Goal: Task Accomplishment & Management: Complete application form

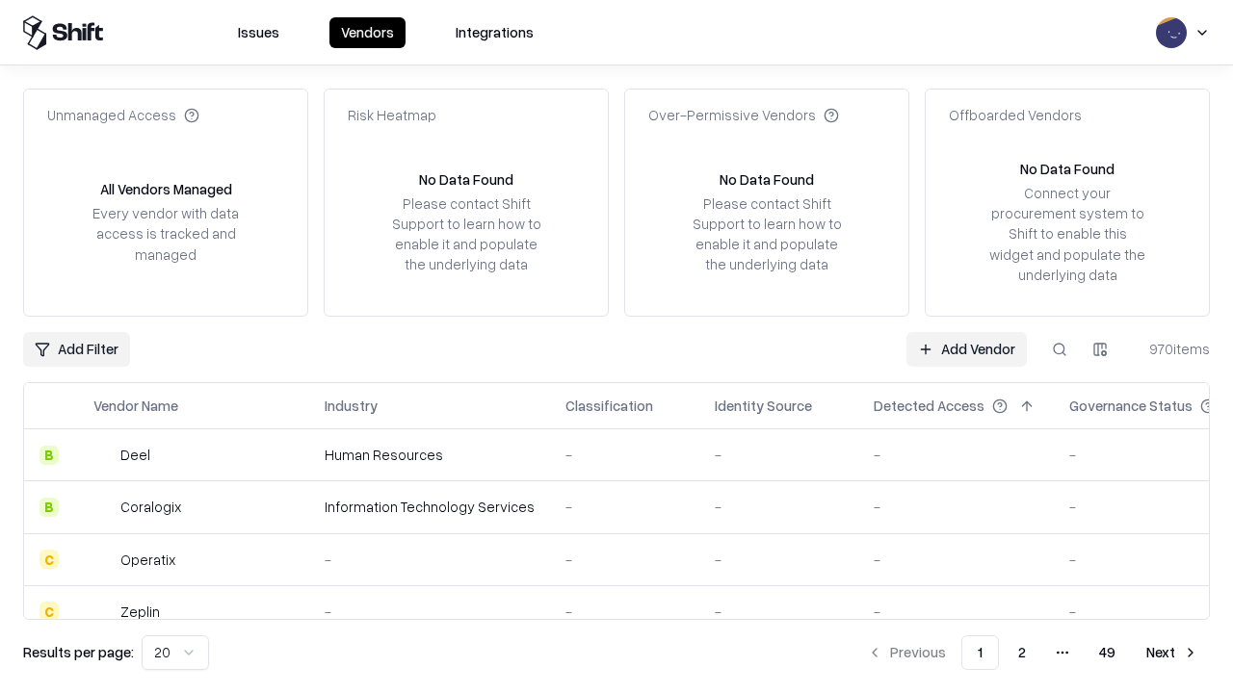
click at [966, 349] on link "Add Vendor" at bounding box center [966, 349] width 120 height 35
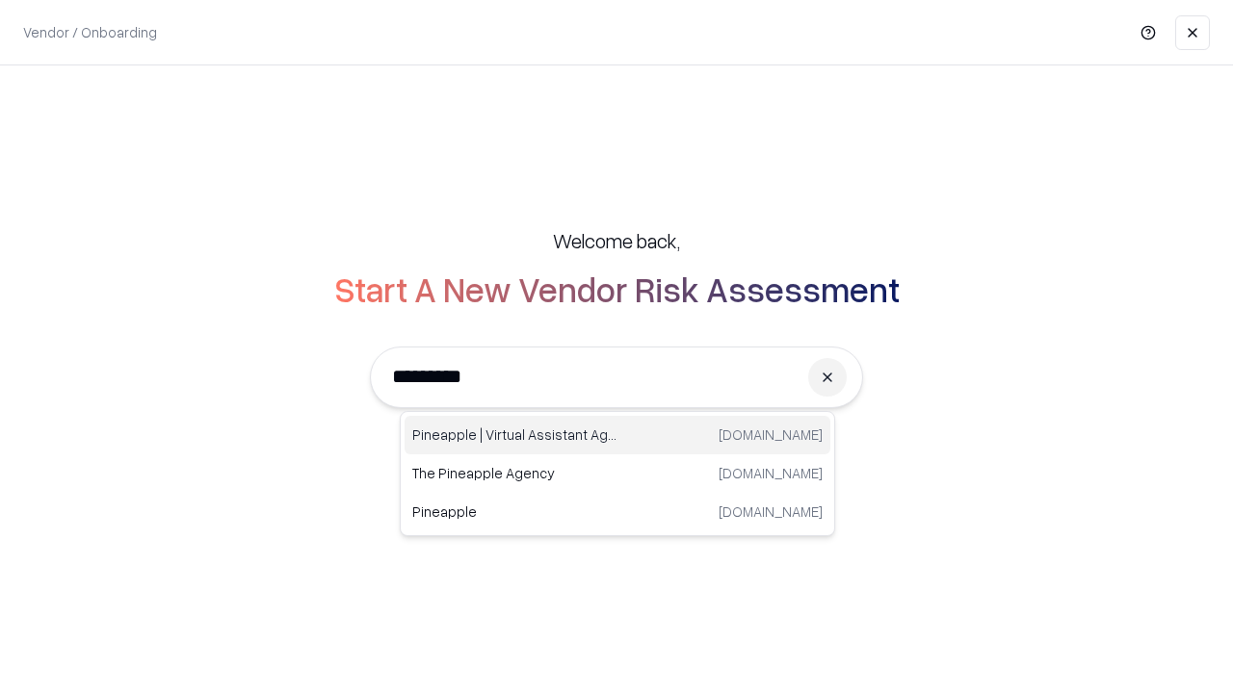
click at [617, 435] on div "Pineapple | Virtual Assistant Agency [DOMAIN_NAME]" at bounding box center [618, 435] width 426 height 39
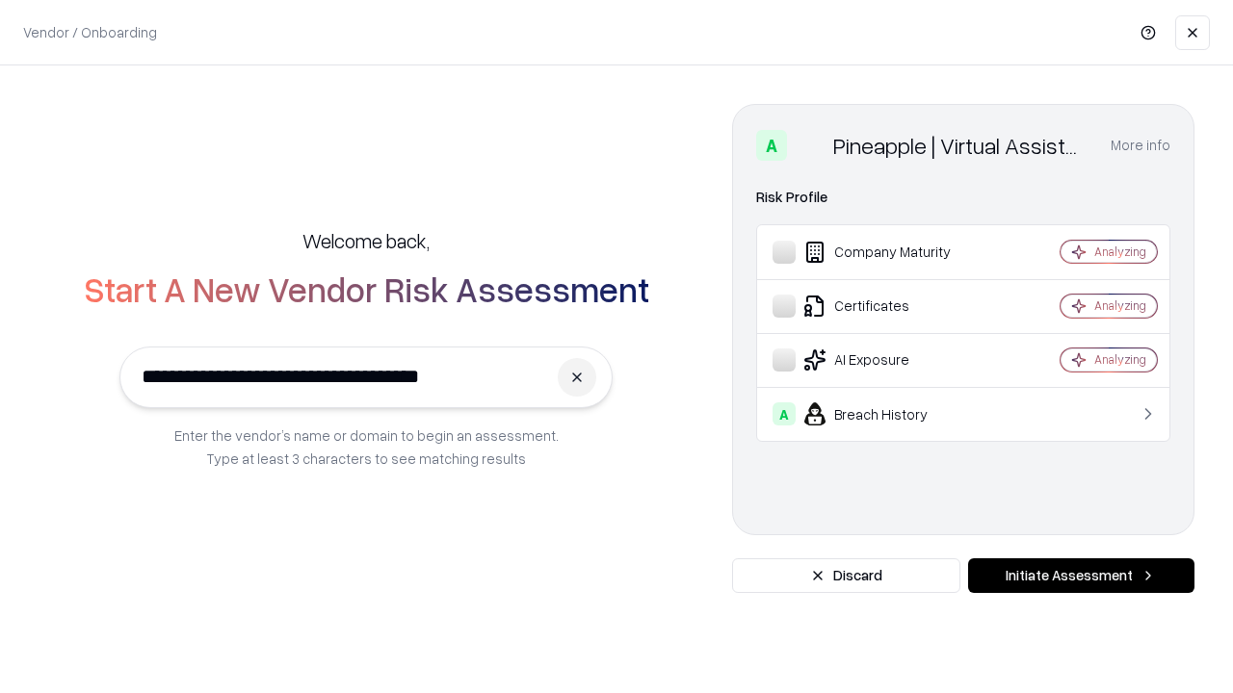
type input "**********"
click at [1081, 576] on button "Initiate Assessment" at bounding box center [1081, 576] width 226 height 35
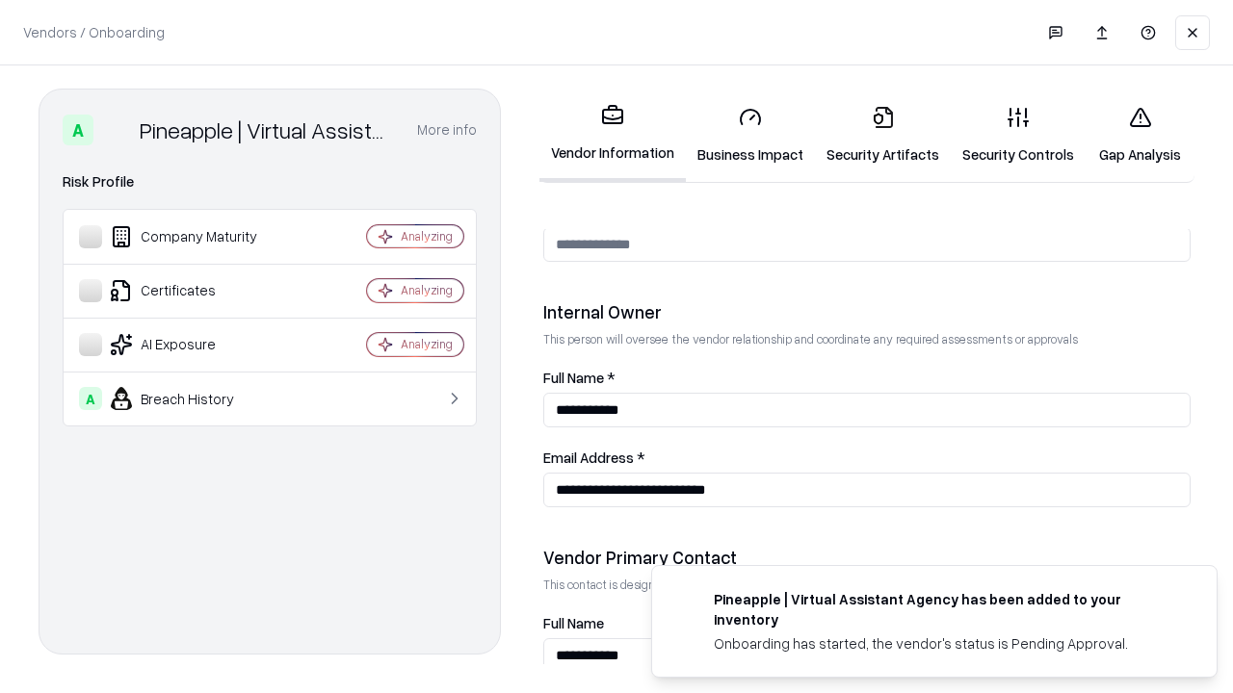
scroll to position [998, 0]
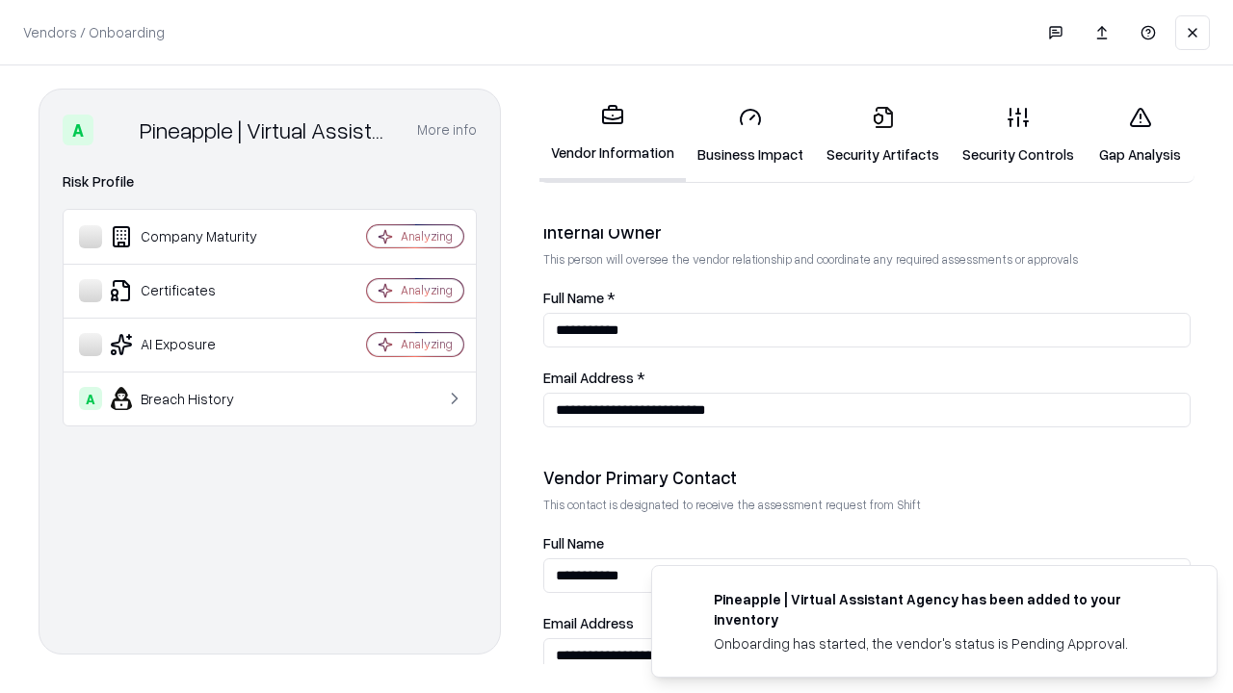
click at [750, 135] on link "Business Impact" at bounding box center [750, 136] width 129 height 90
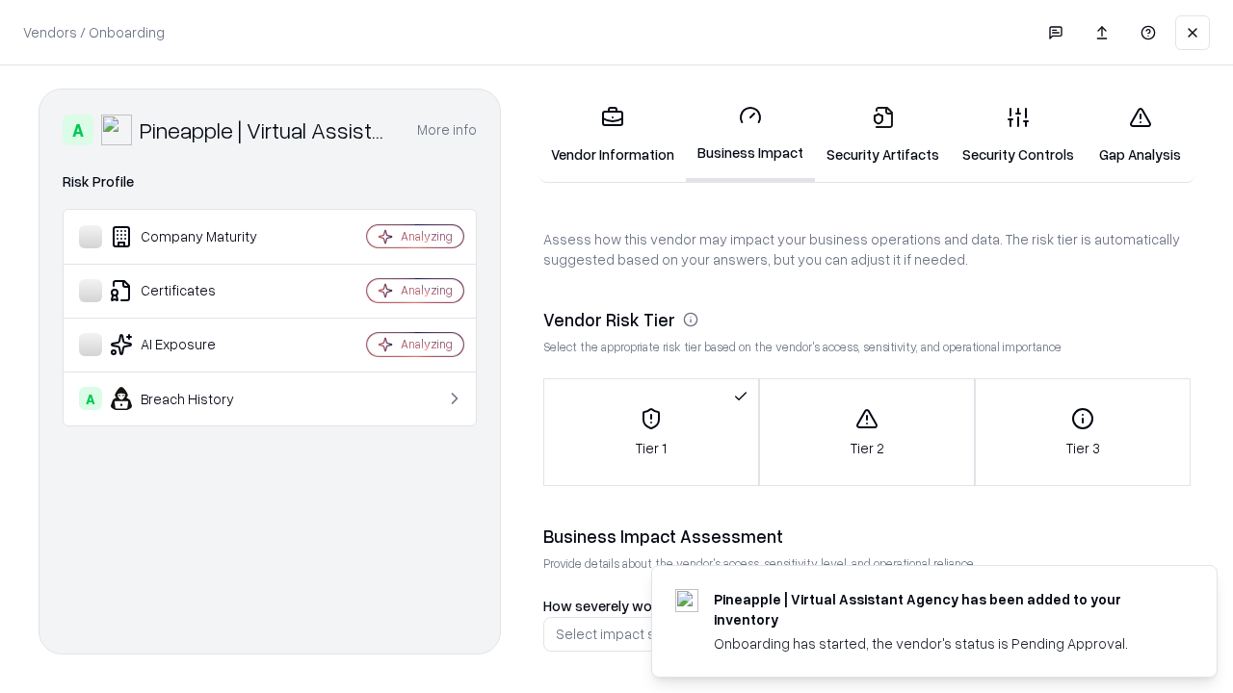
click at [1139, 135] on link "Gap Analysis" at bounding box center [1140, 136] width 109 height 90
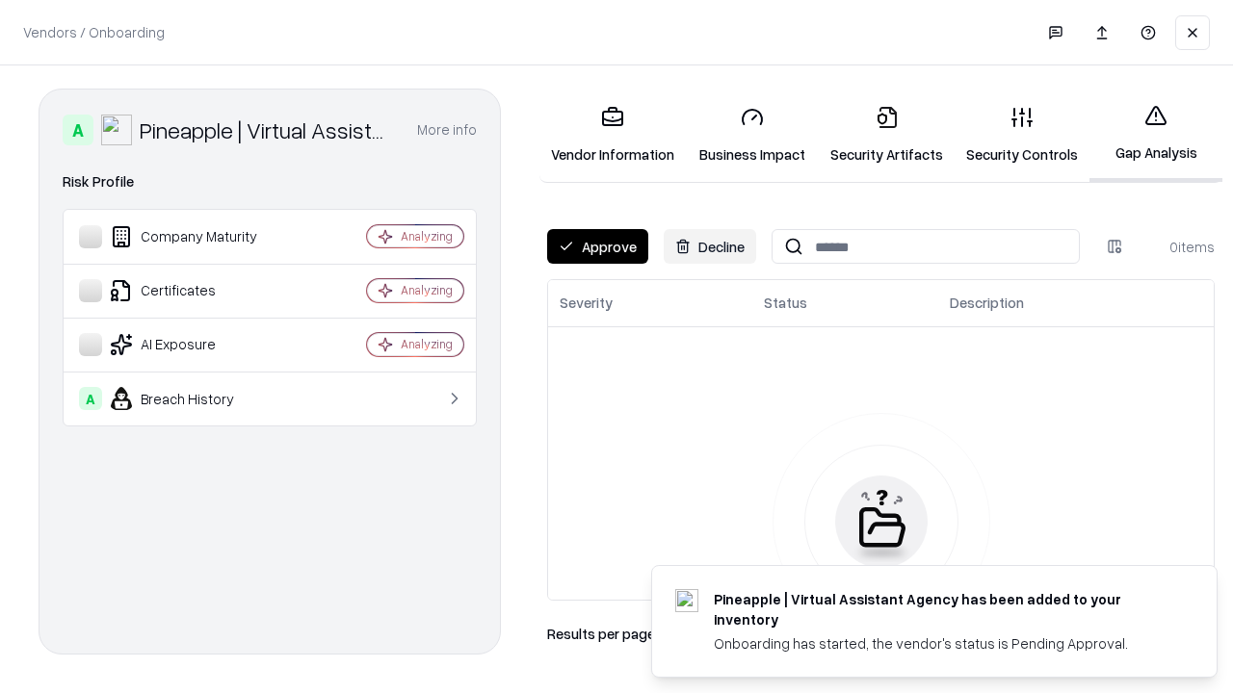
click at [597, 247] on button "Approve" at bounding box center [597, 246] width 101 height 35
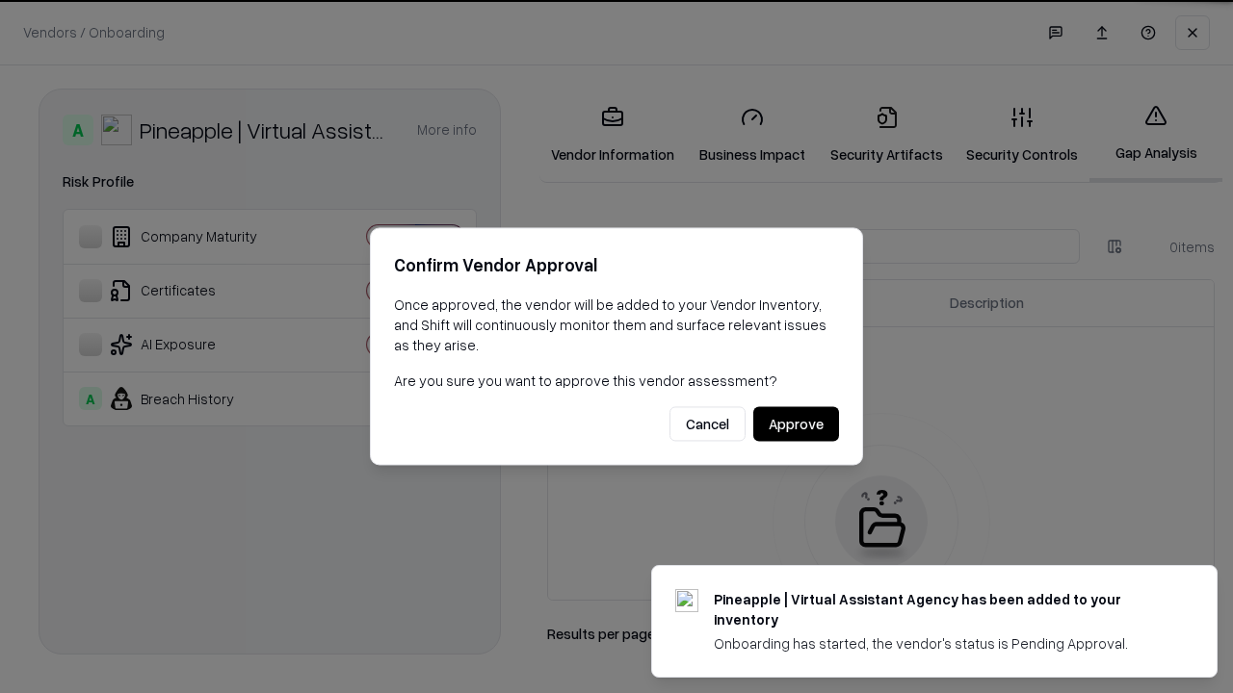
click at [796, 424] on button "Approve" at bounding box center [796, 424] width 86 height 35
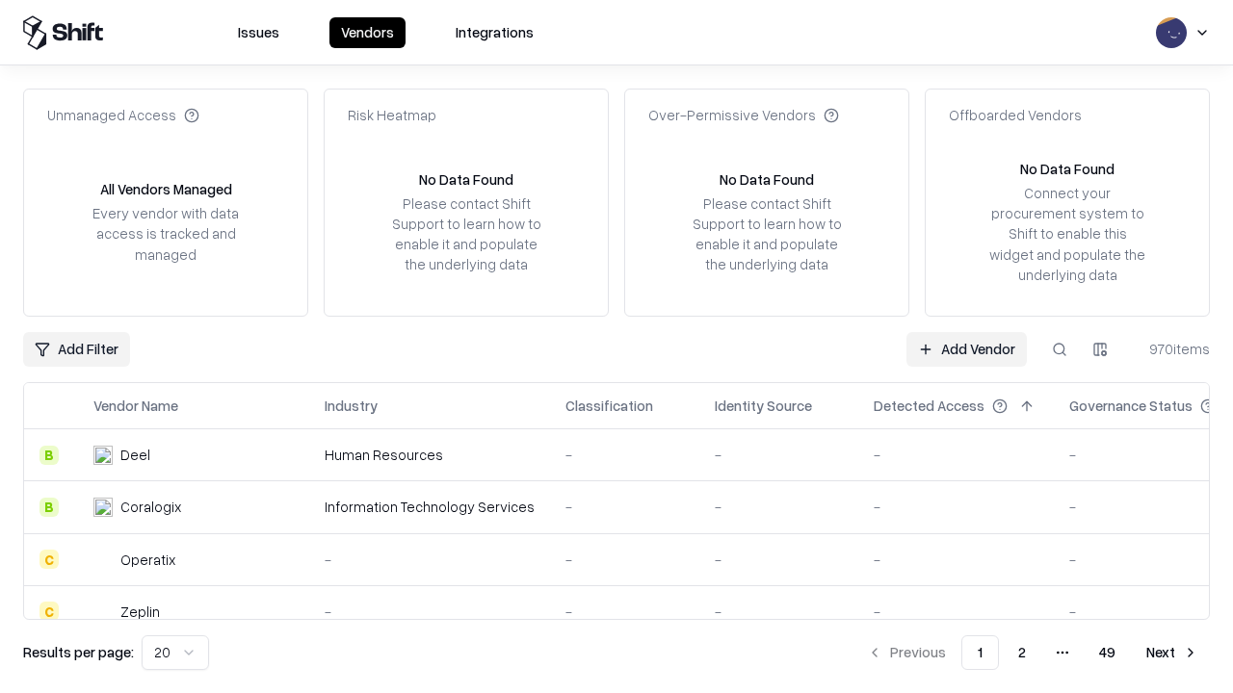
type input "**********"
click at [966, 349] on link "Add Vendor" at bounding box center [966, 349] width 120 height 35
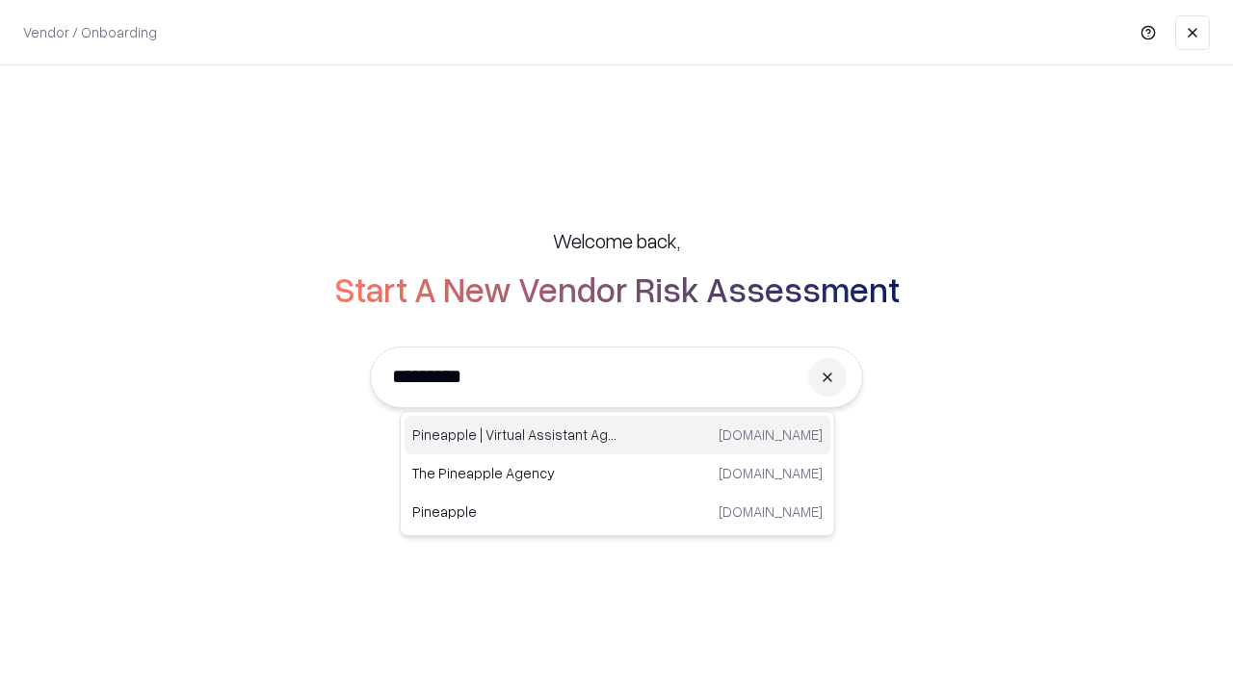
click at [617, 435] on div "Pineapple | Virtual Assistant Agency [DOMAIN_NAME]" at bounding box center [618, 435] width 426 height 39
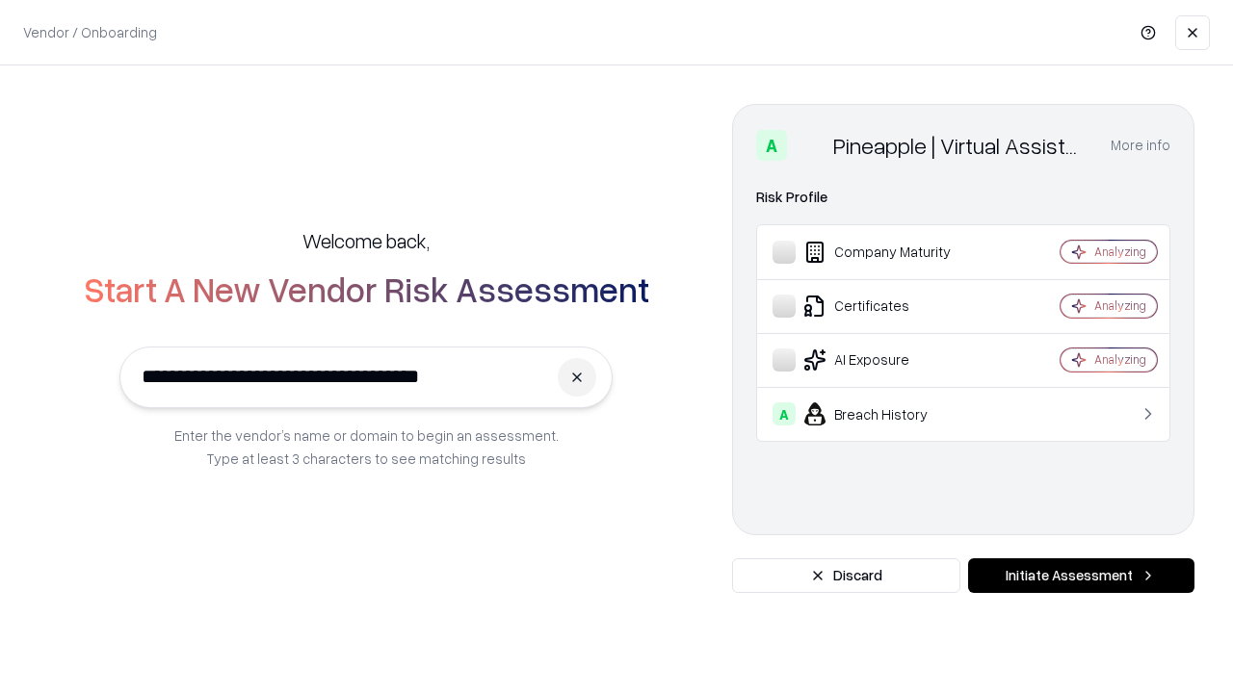
type input "**********"
click at [1081, 576] on button "Initiate Assessment" at bounding box center [1081, 576] width 226 height 35
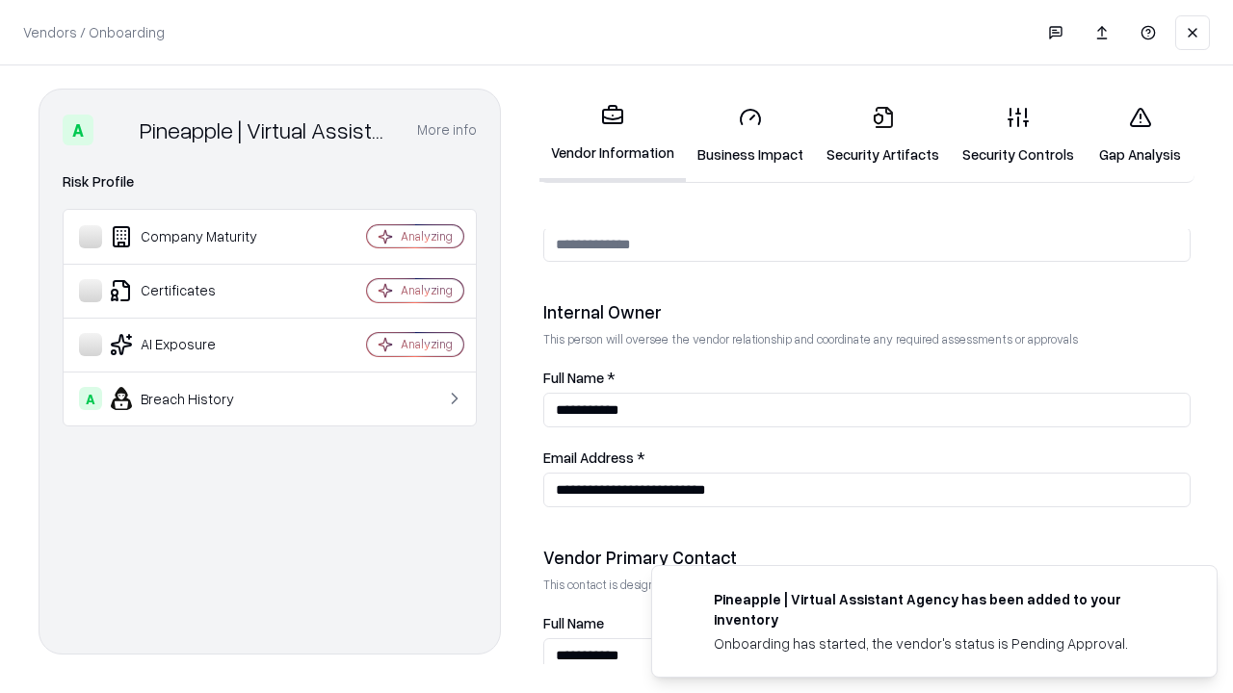
scroll to position [998, 0]
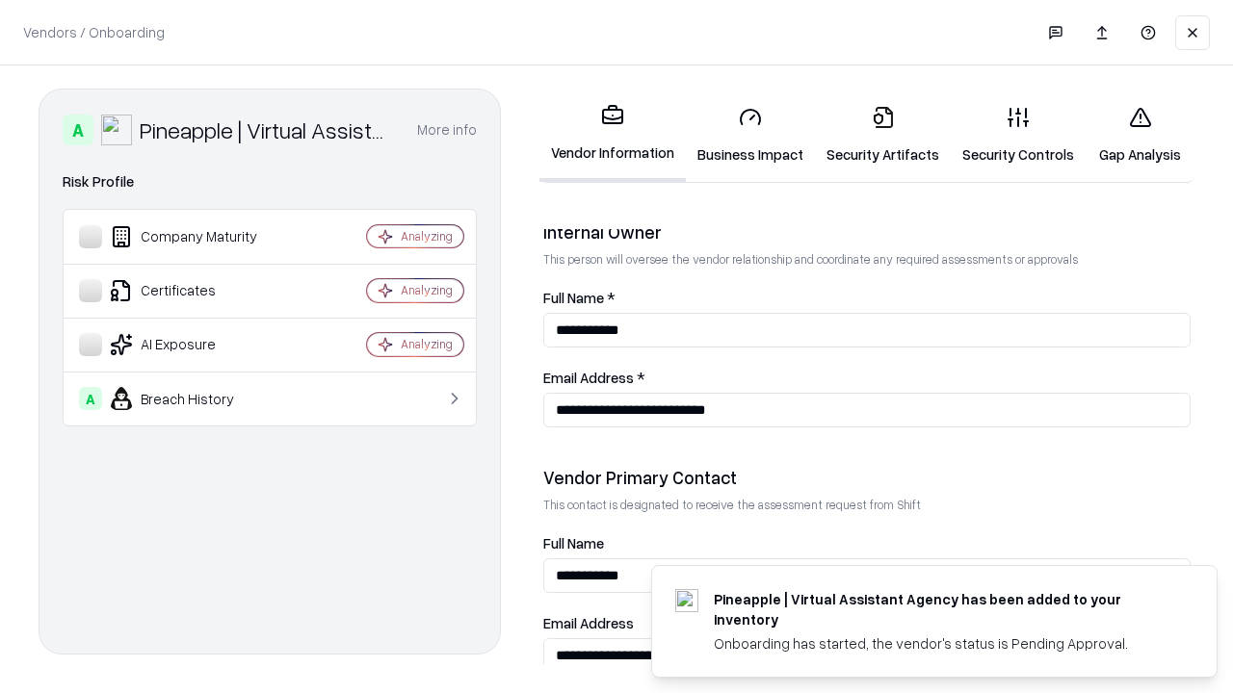
click at [1139, 135] on link "Gap Analysis" at bounding box center [1140, 136] width 109 height 90
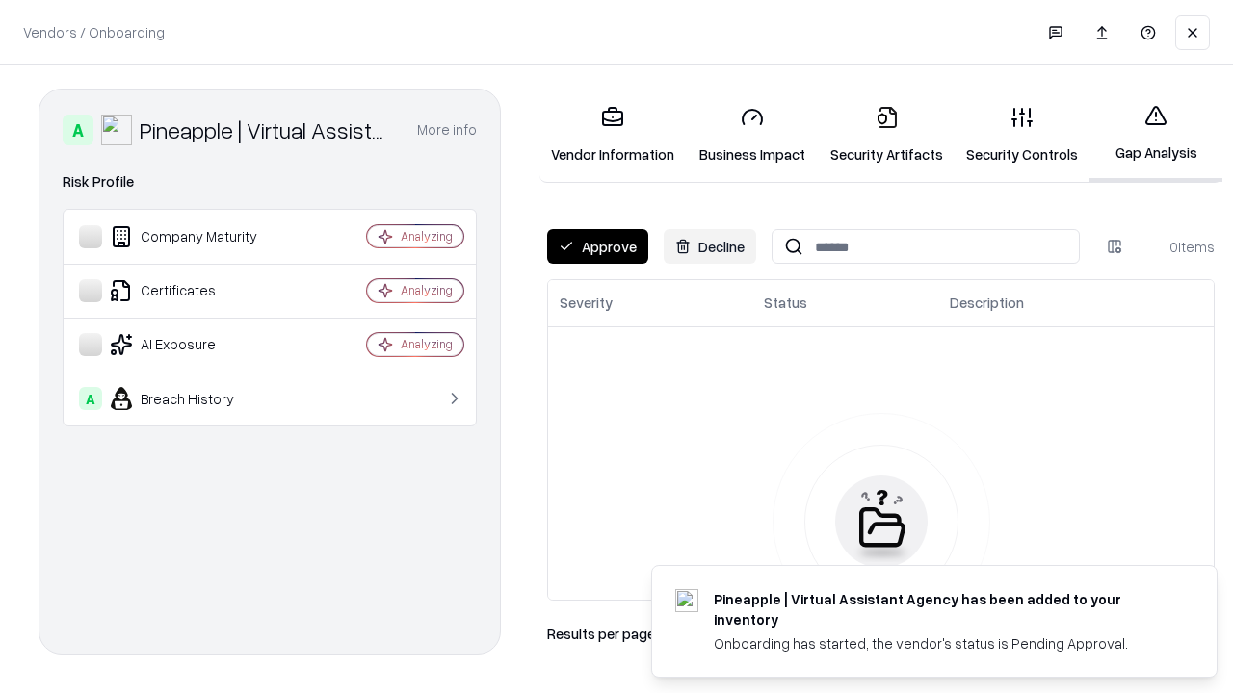
click at [597, 247] on button "Approve" at bounding box center [597, 246] width 101 height 35
